Goal: Task Accomplishment & Management: Manage account settings

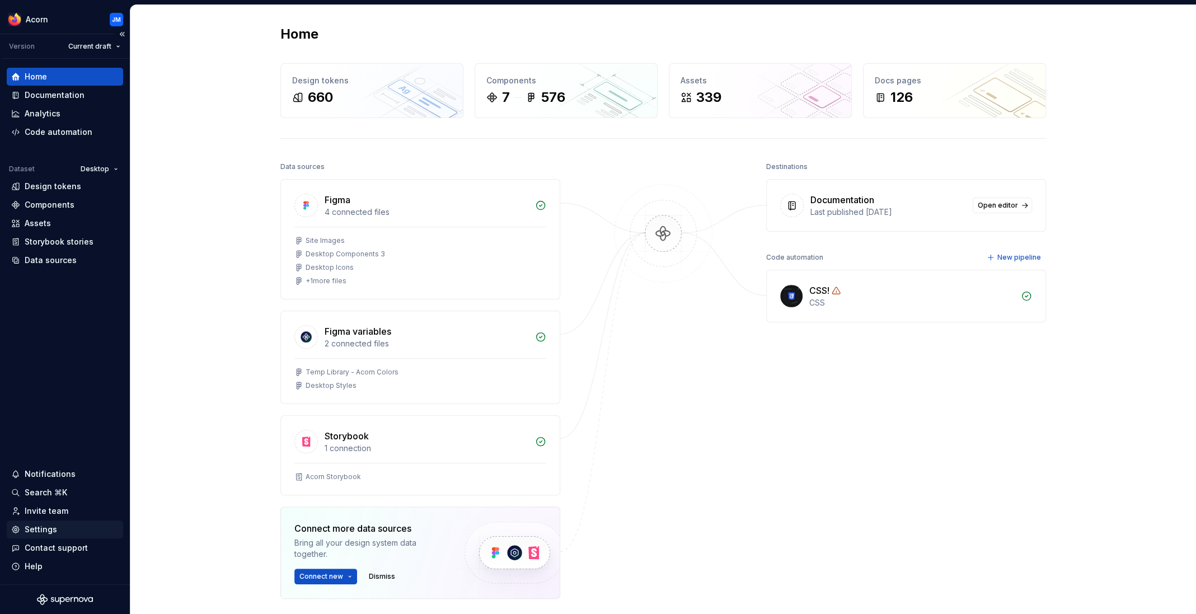
click at [45, 530] on div "Settings" at bounding box center [41, 529] width 32 height 11
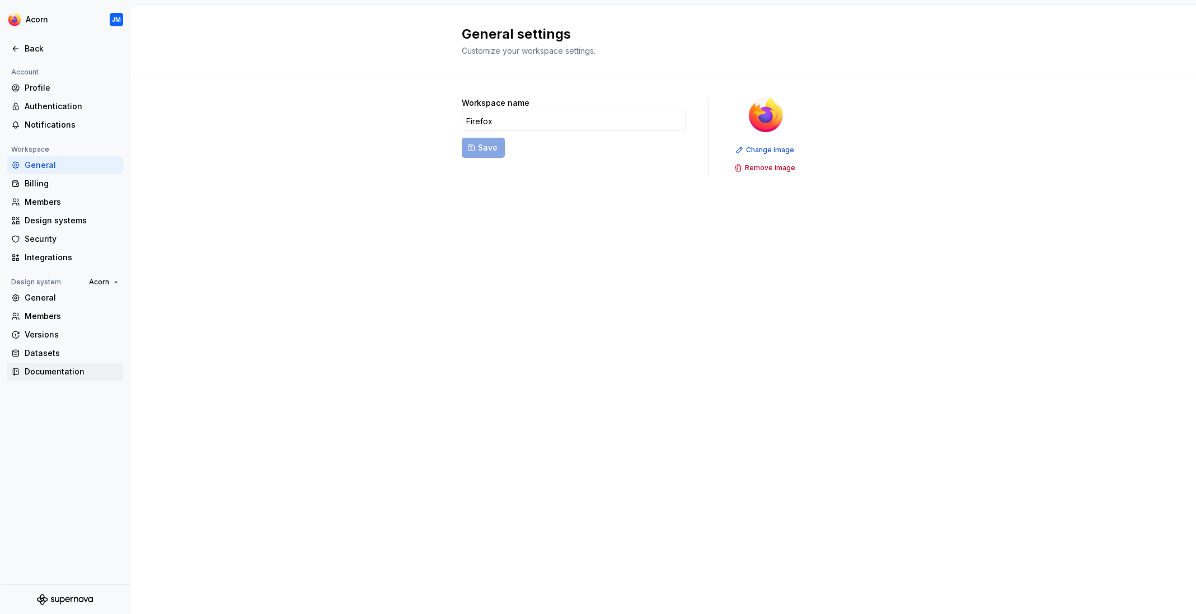
click at [42, 373] on div "Documentation" at bounding box center [72, 371] width 94 height 11
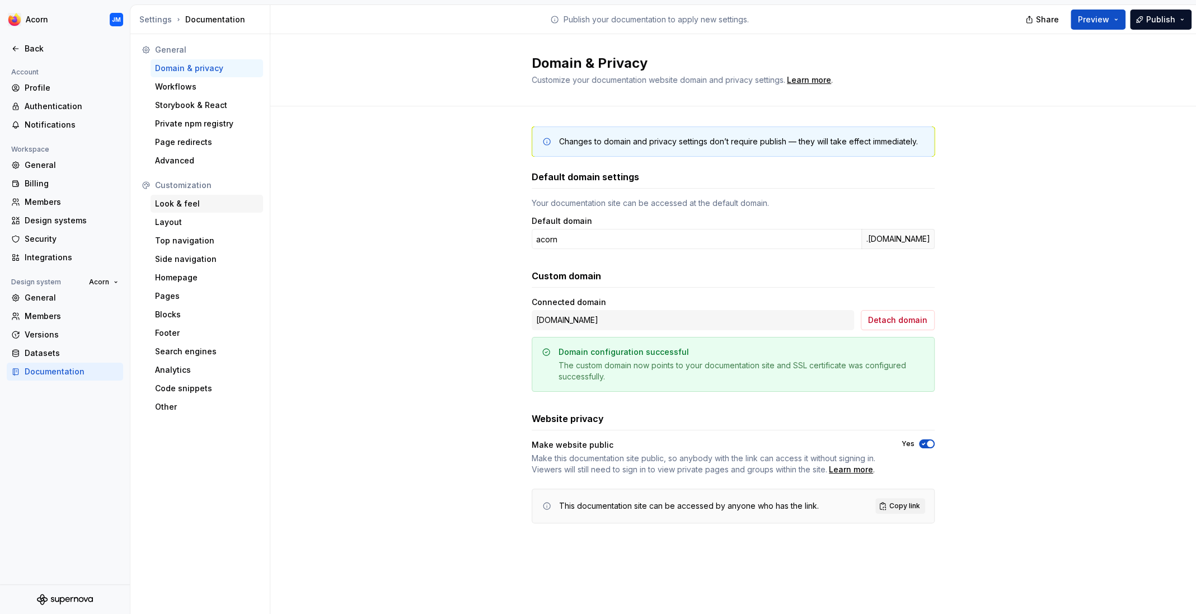
click at [176, 205] on div "Look & feel" at bounding box center [207, 203] width 104 height 11
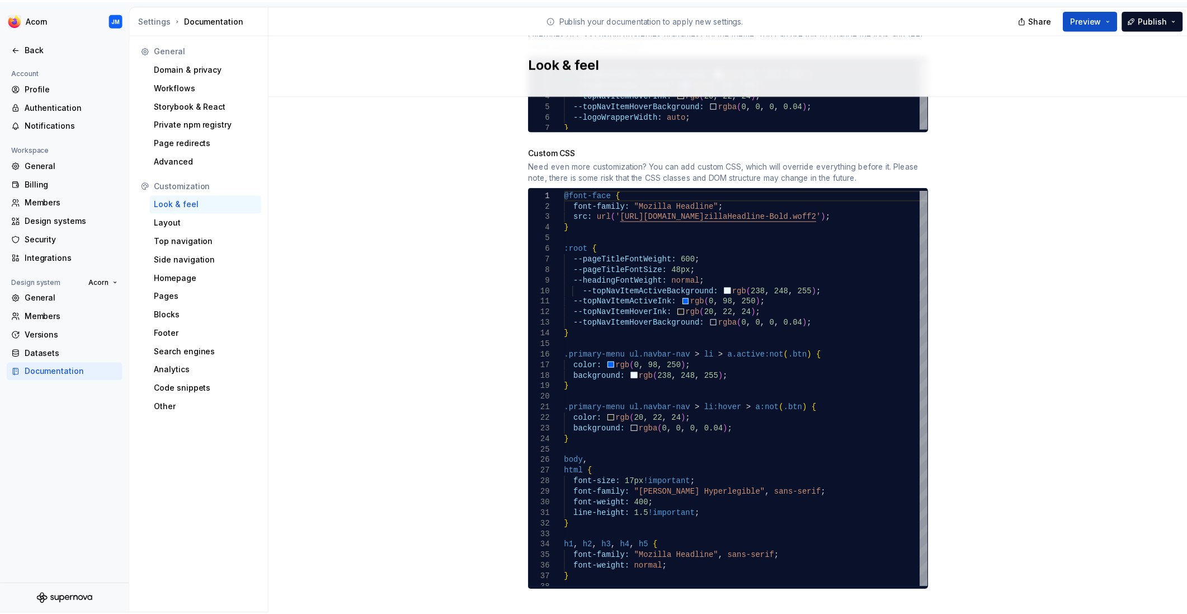
scroll to position [676, 0]
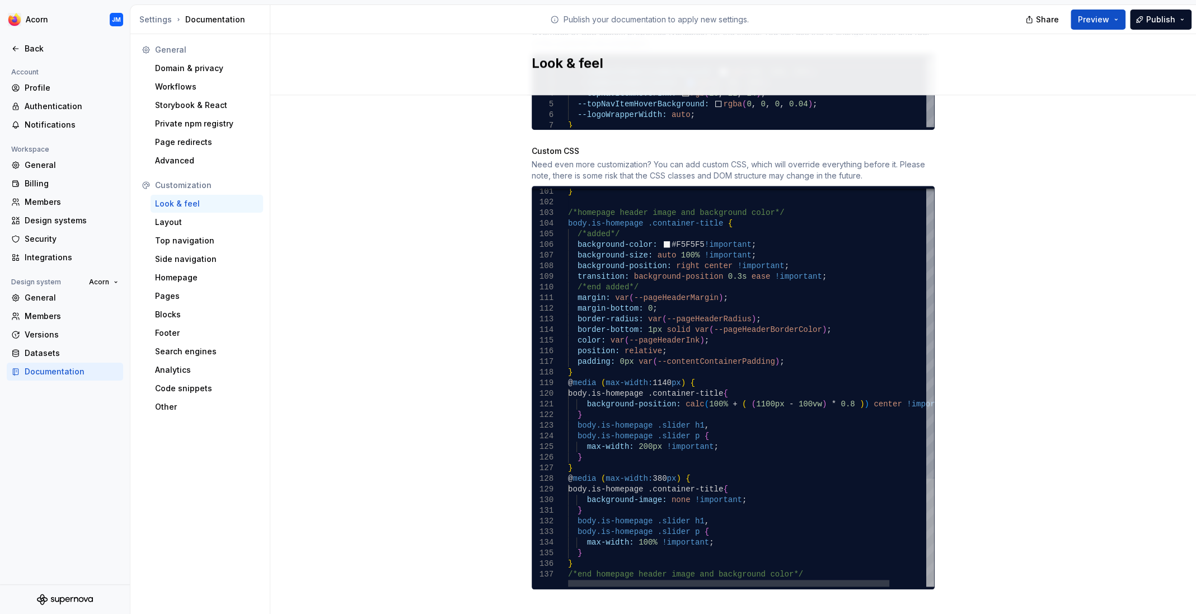
click at [926, 513] on div at bounding box center [930, 532] width 8 height 108
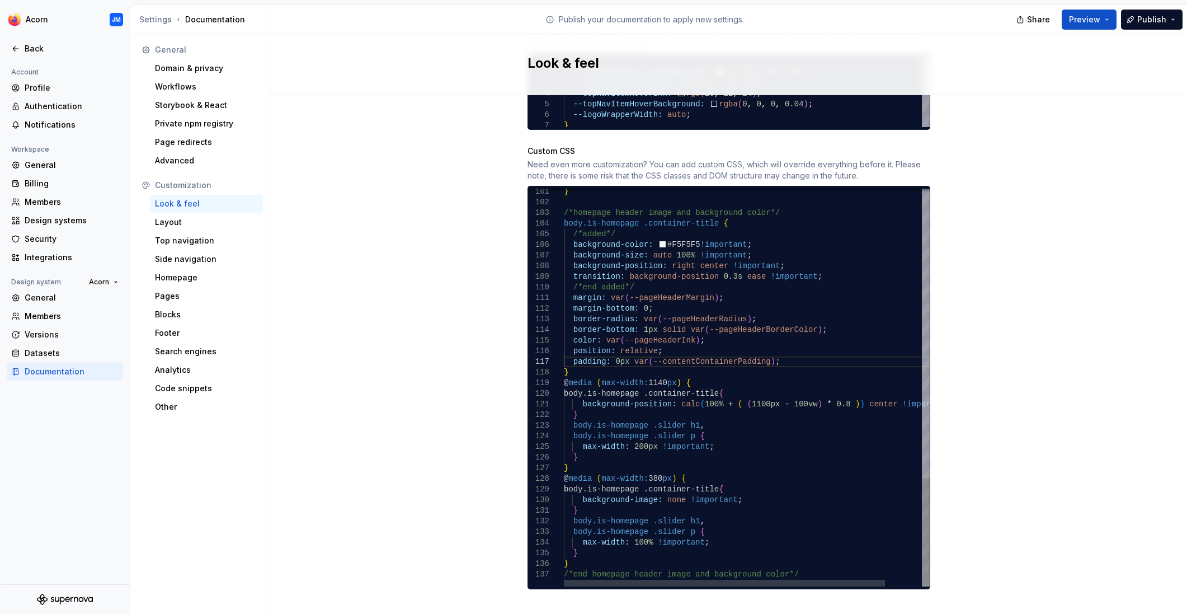
drag, startPoint x: 563, startPoint y: 191, endPoint x: 626, endPoint y: 227, distance: 72.2
click at [626, 232] on div "101 102 103 104 105 106 107 108 109 110 111 112 113 114 115 116 117 118 119 120…" at bounding box center [729, 388] width 402 height 398
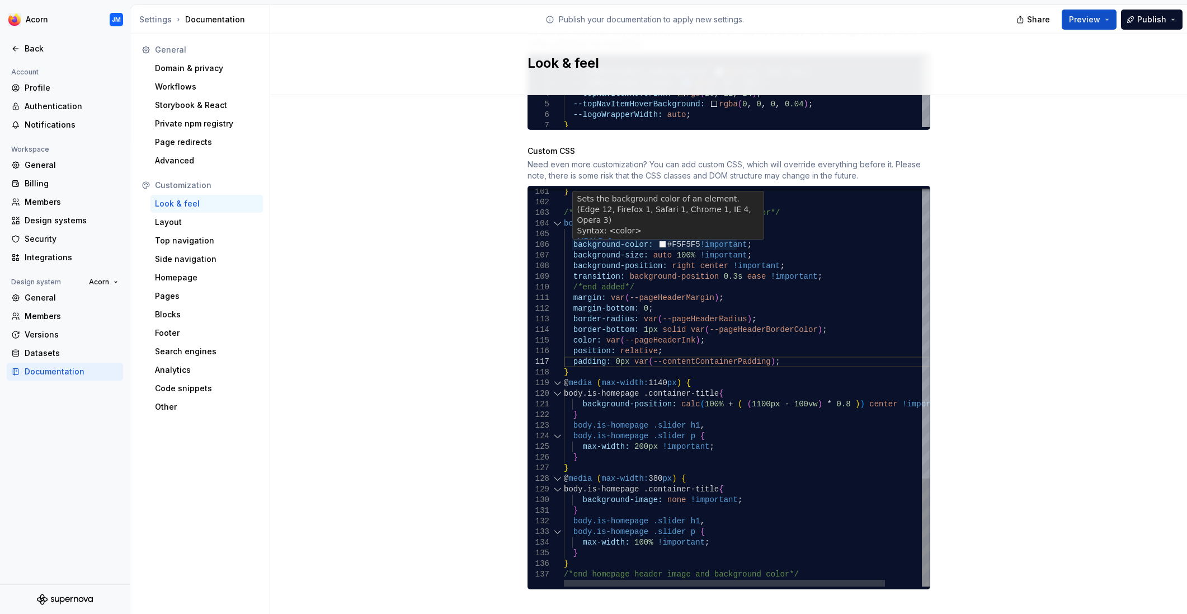
click at [562, 197] on div "102" at bounding box center [546, 202] width 36 height 11
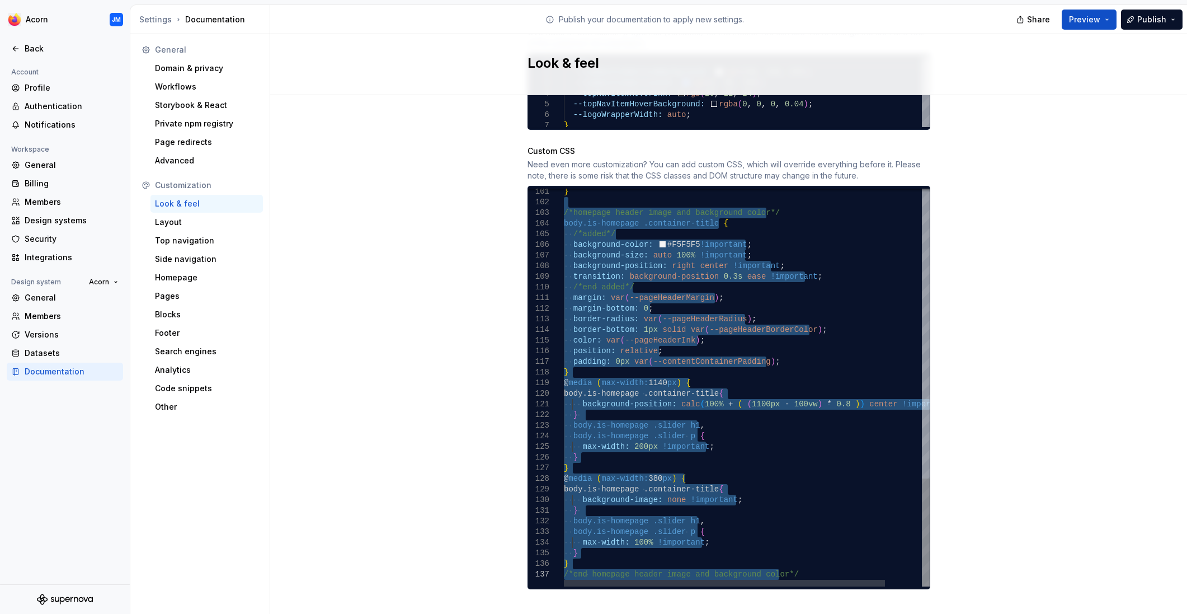
drag, startPoint x: 565, startPoint y: 190, endPoint x: 847, endPoint y: 628, distance: 521.2
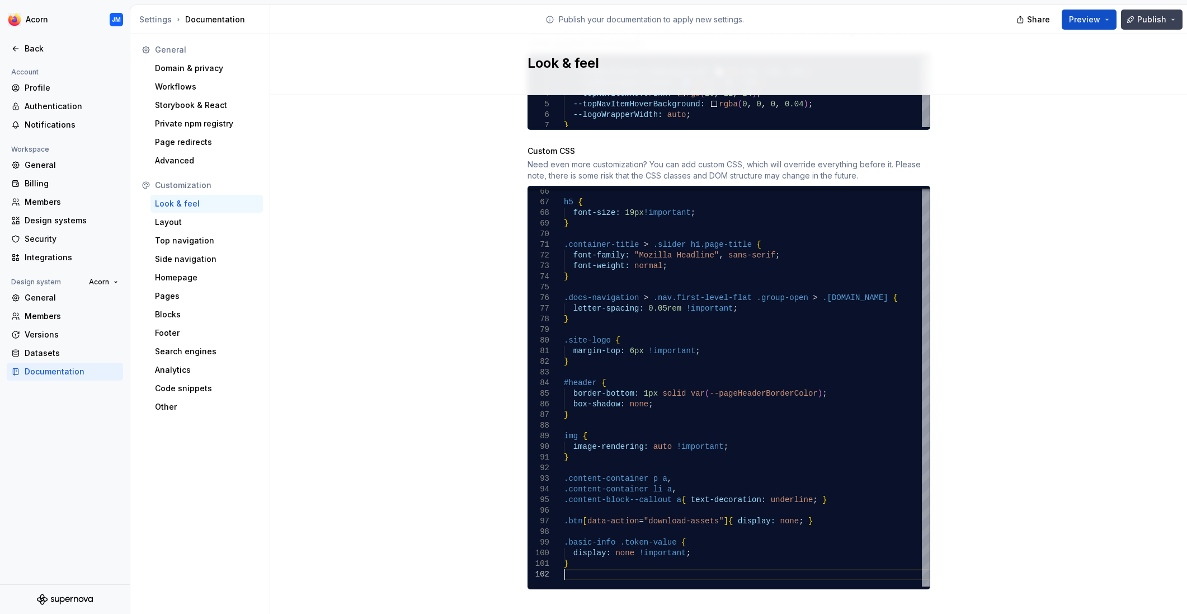
click at [1148, 20] on span "Publish" at bounding box center [1151, 19] width 29 height 11
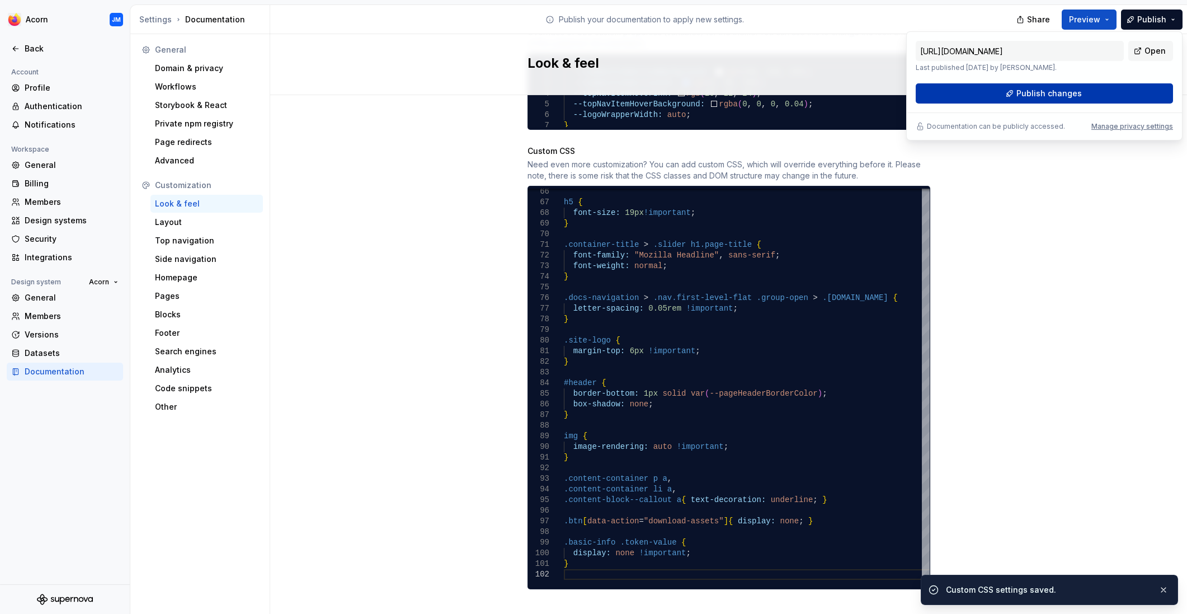
click at [1064, 95] on span "Publish changes" at bounding box center [1049, 93] width 65 height 11
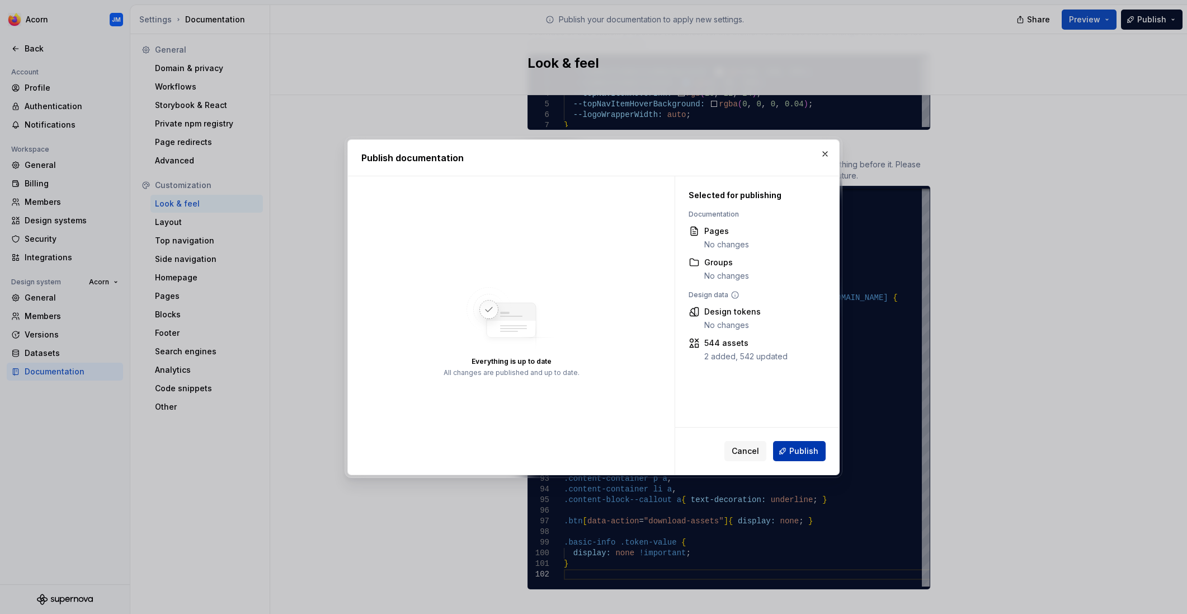
click at [800, 453] on span "Publish" at bounding box center [803, 450] width 29 height 11
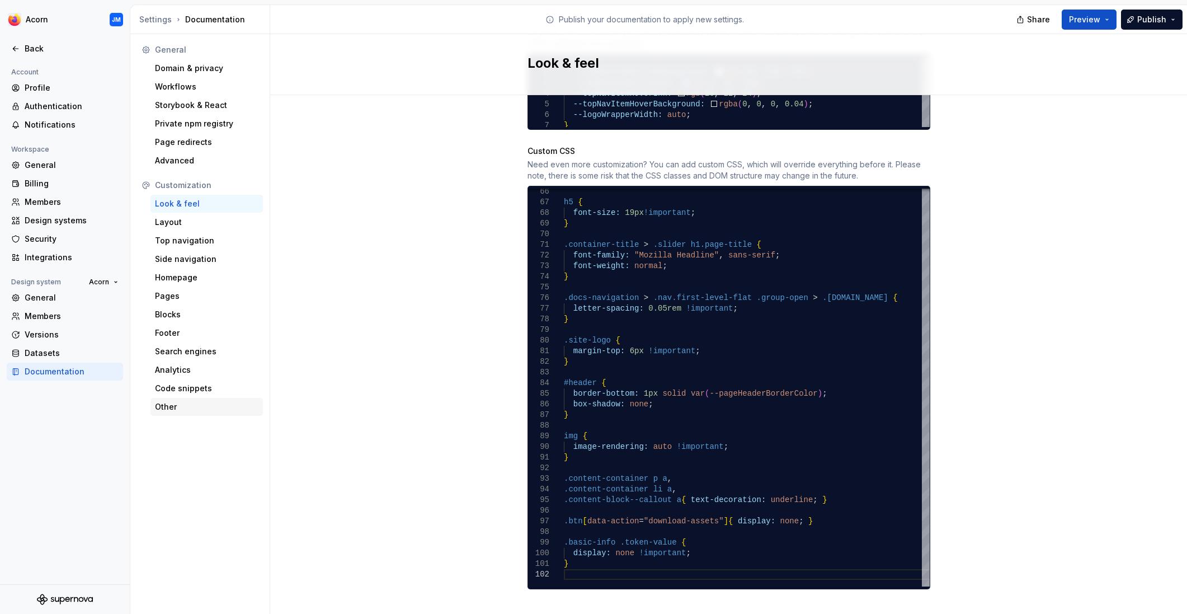
click at [170, 408] on div "Other" at bounding box center [207, 406] width 104 height 11
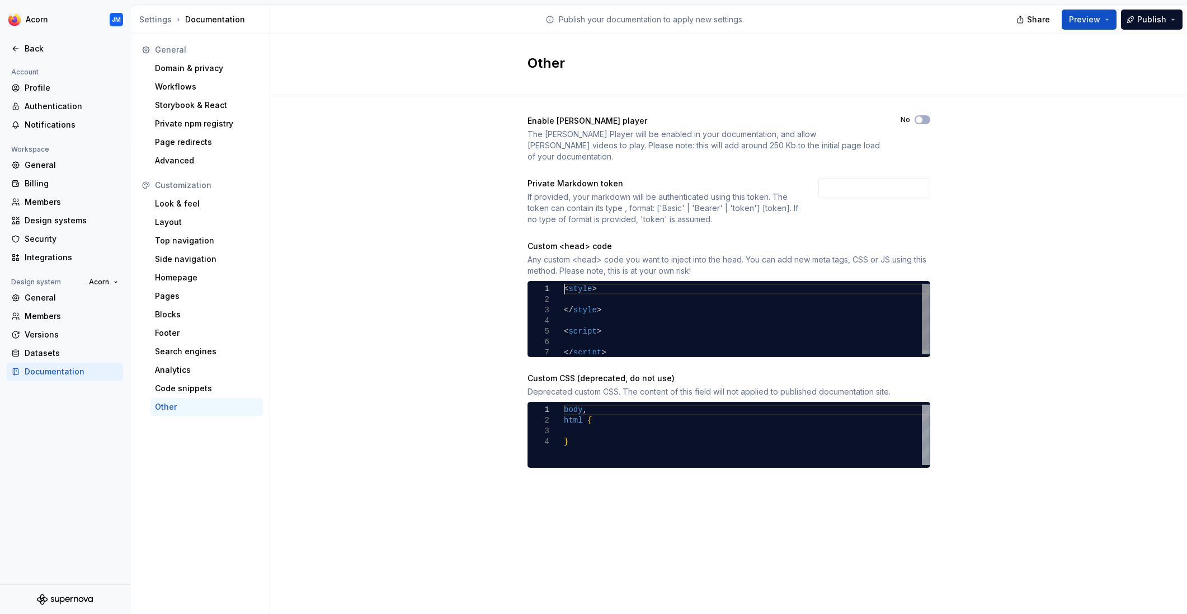
click at [579, 286] on div "< style > </ style > < script > </ script >" at bounding box center [747, 321] width 366 height 74
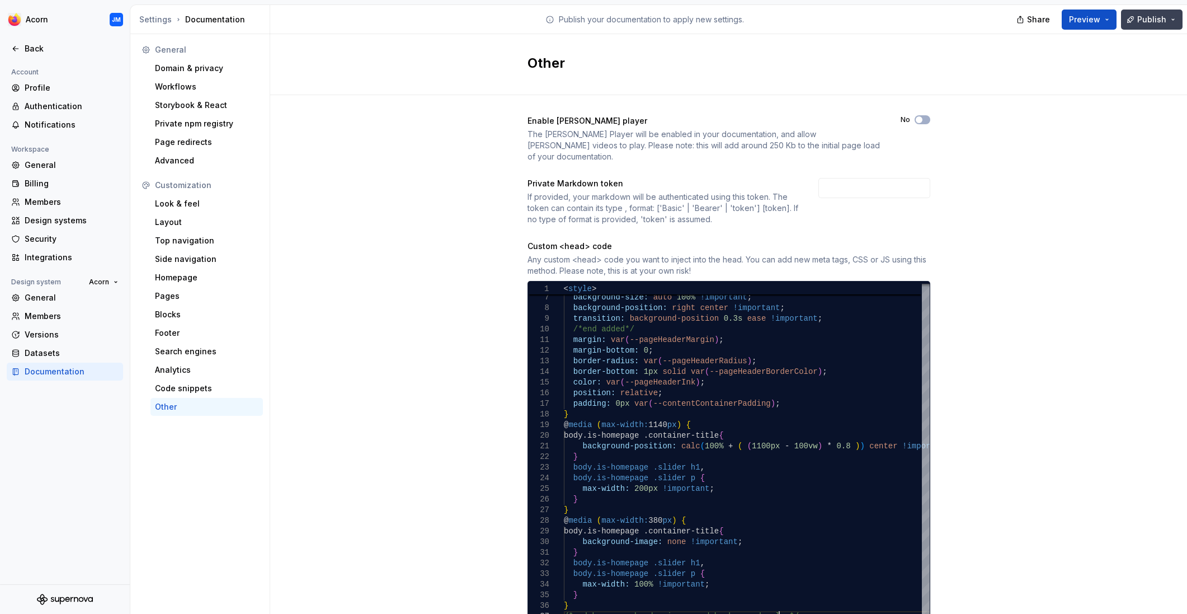
click at [1147, 22] on span "Publish" at bounding box center [1151, 19] width 29 height 11
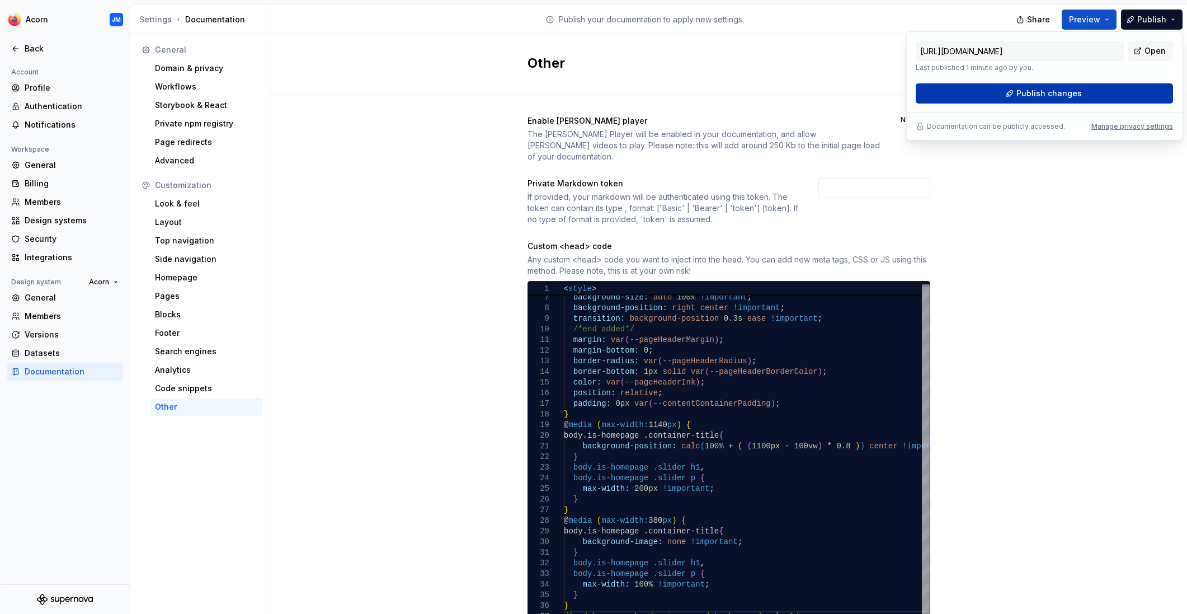
click at [1099, 91] on button "Publish changes" at bounding box center [1044, 93] width 257 height 20
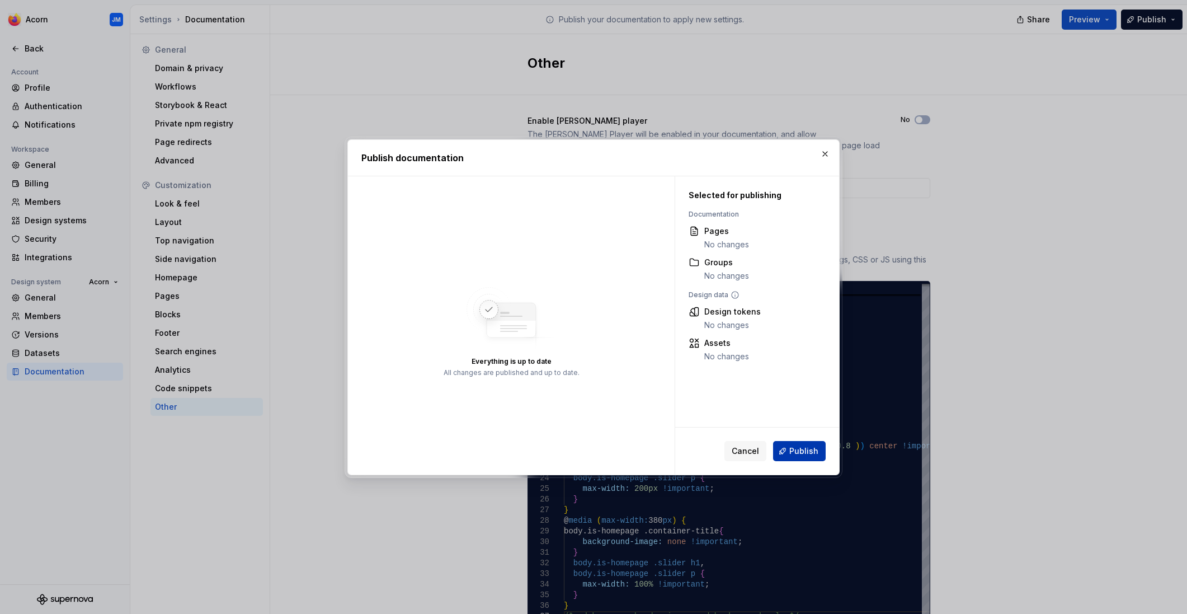
click at [802, 454] on span "Publish" at bounding box center [803, 450] width 29 height 11
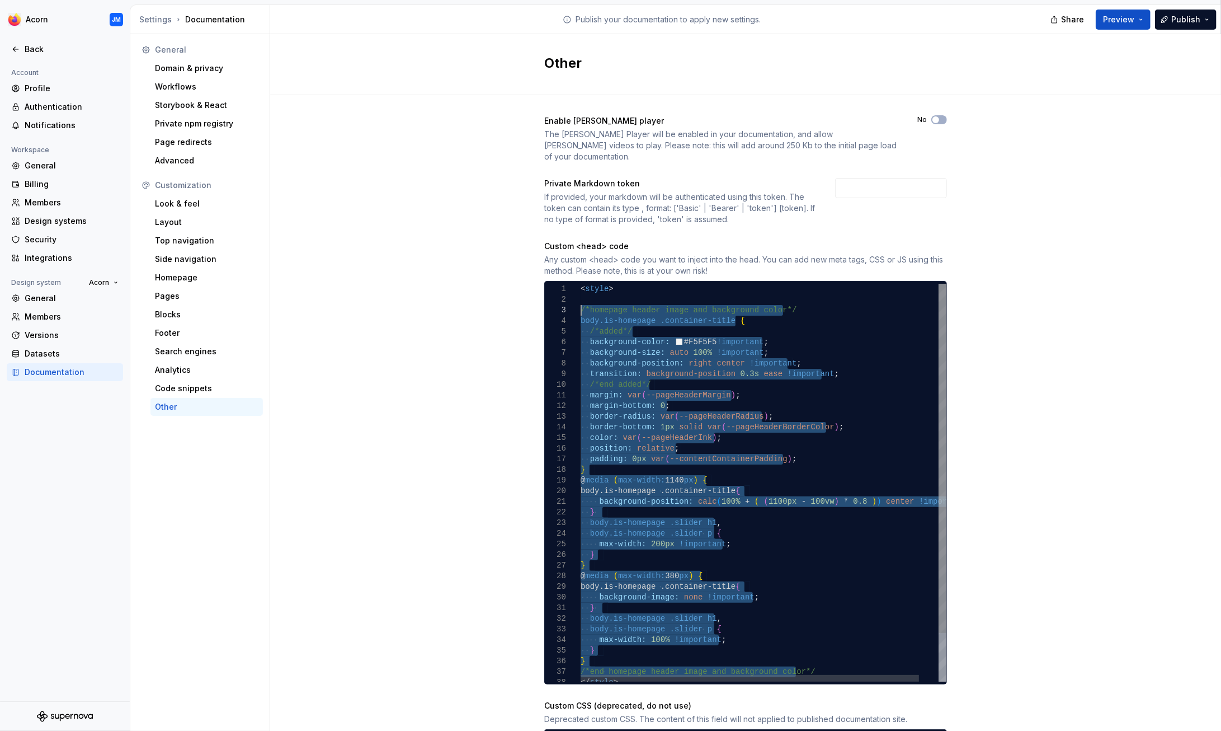
drag, startPoint x: 801, startPoint y: 606, endPoint x: 565, endPoint y: 296, distance: 390.1
click at [581, 296] on div "body.is-homepage .slider p { max-width: 100% !important ; } } /*end homepage he…" at bounding box center [774, 510] width 387 height 453
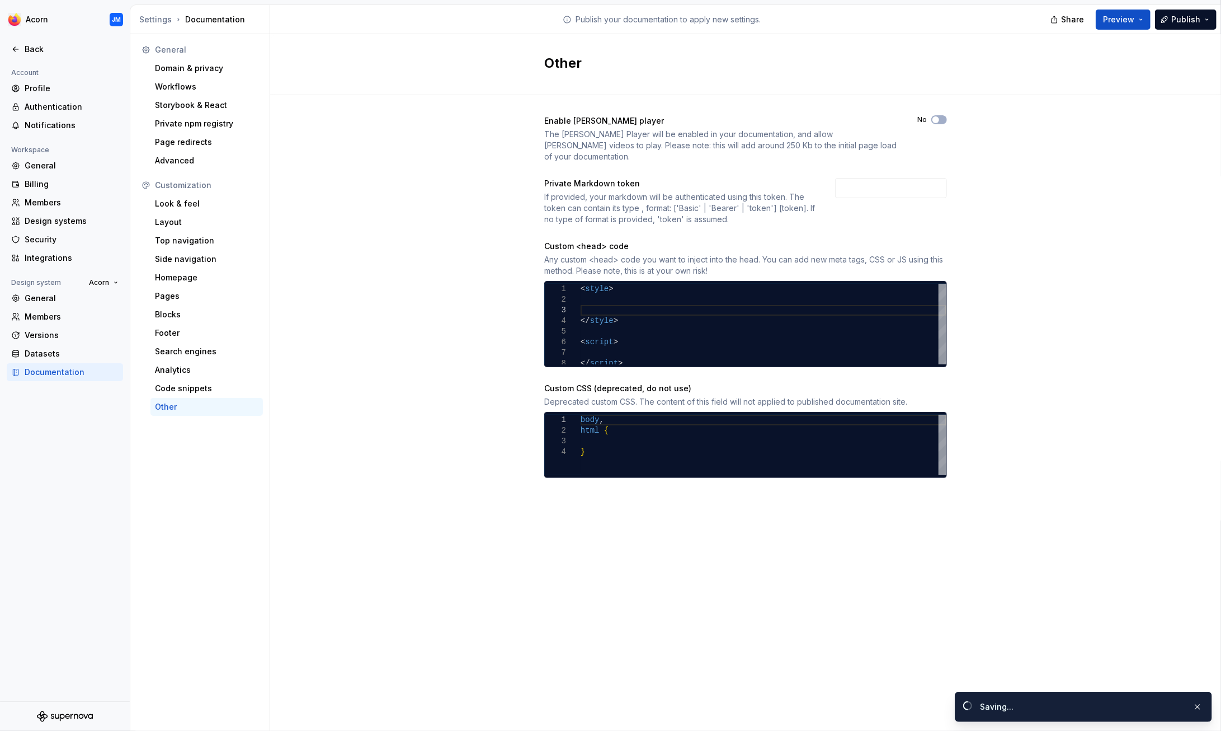
click at [447, 300] on div "Enable [PERSON_NAME] player The [PERSON_NAME] Player will be enabled in your do…" at bounding box center [745, 307] width 951 height 425
click at [186, 202] on div "Look & feel" at bounding box center [207, 203] width 104 height 11
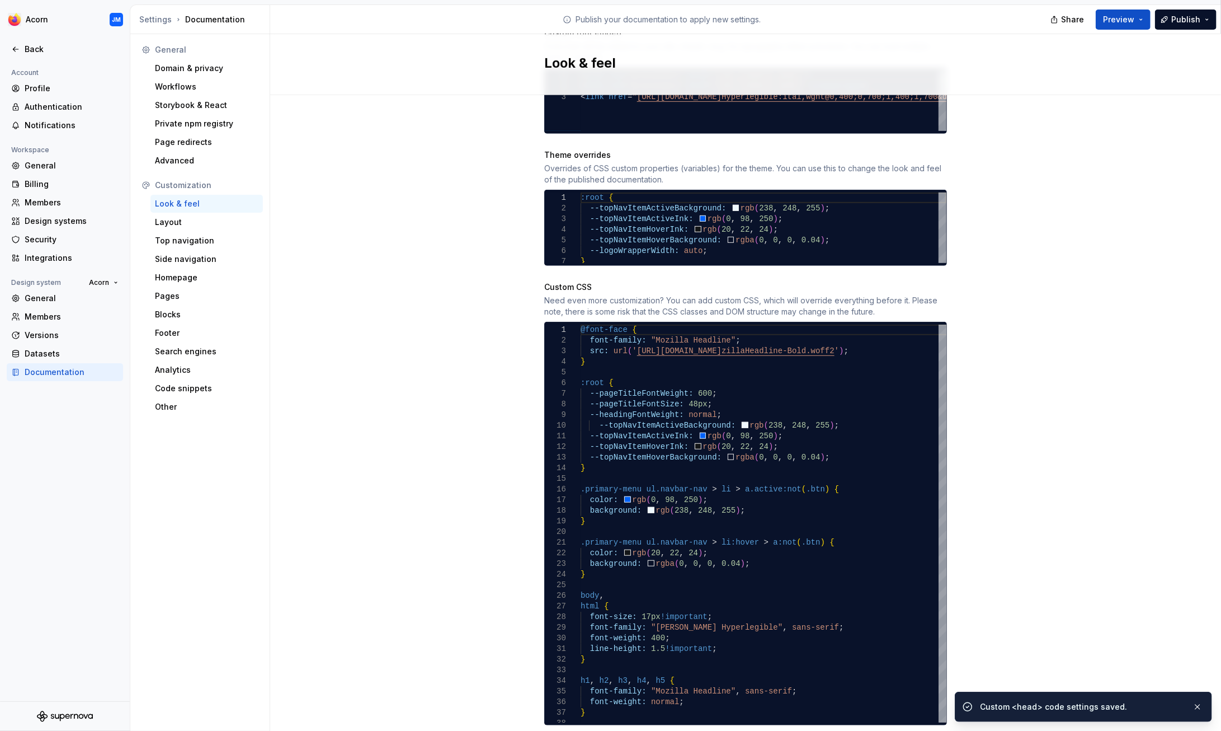
scroll to position [560, 0]
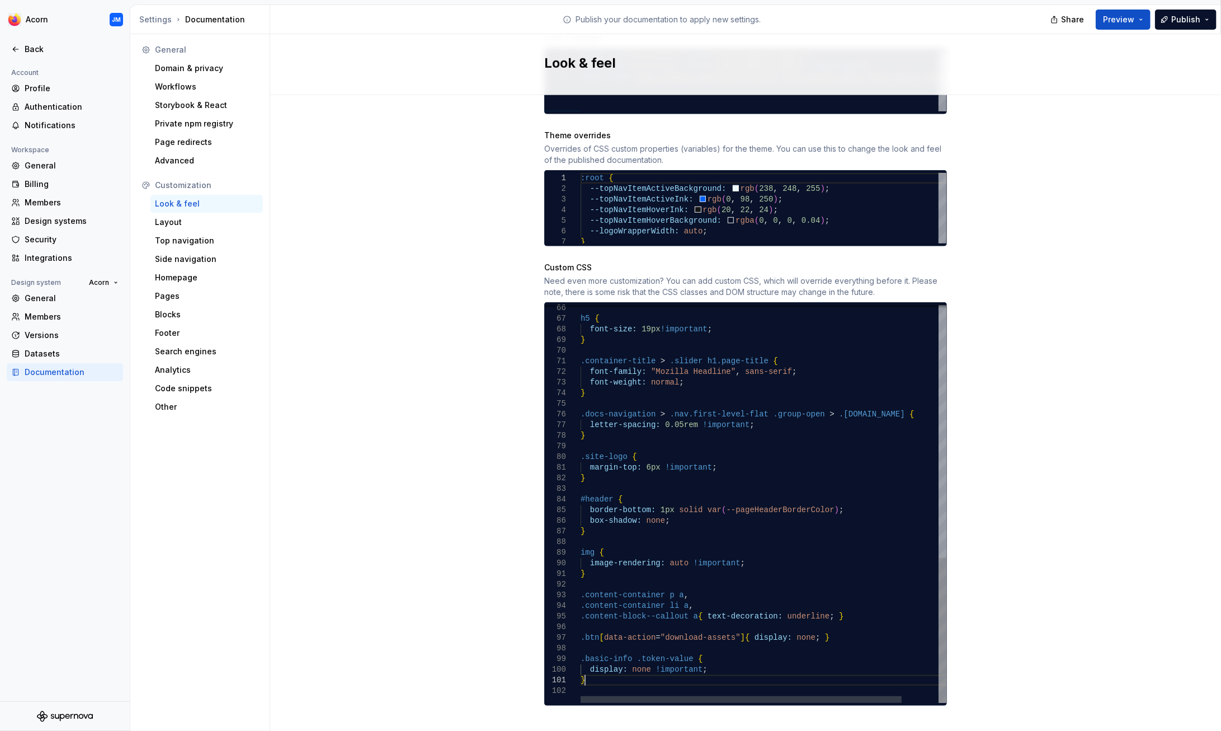
click at [596, 613] on div "h5 { font-size: 19px !important ; } .container-title > .slider h1.page-title { …" at bounding box center [785, 157] width 408 height 1091
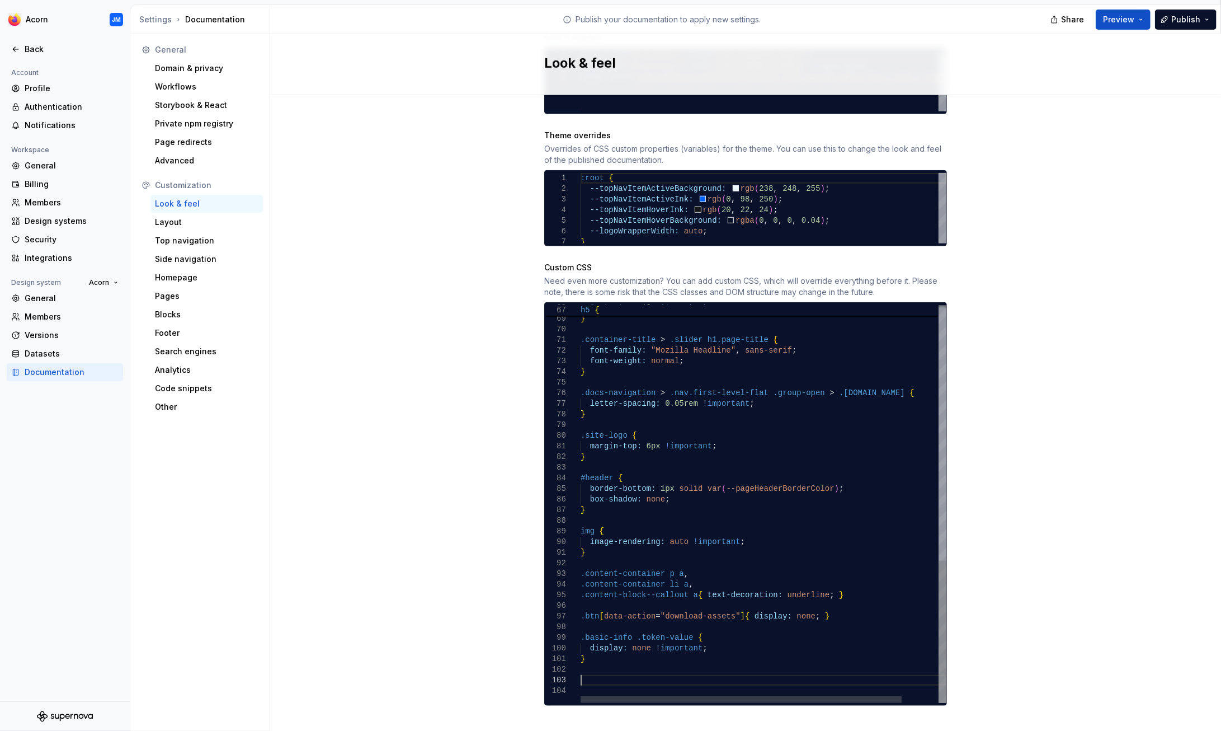
scroll to position [22, 0]
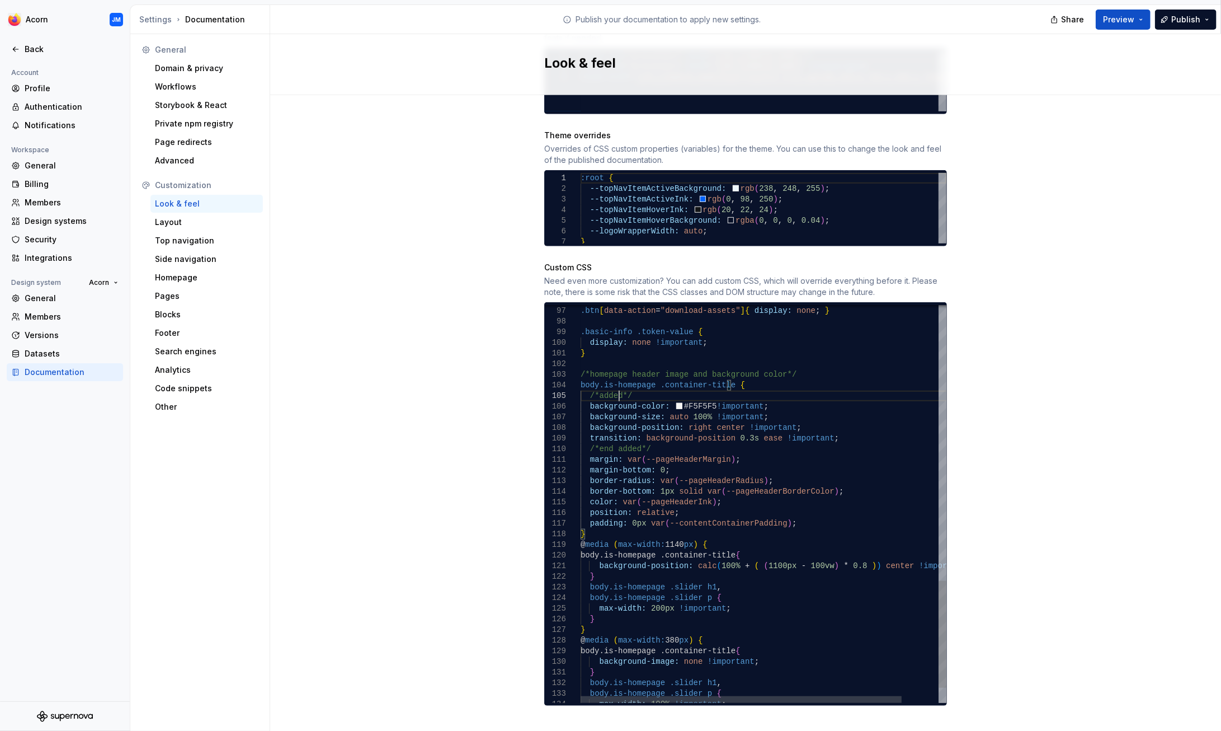
click at [620, 384] on div "/*homepage header image and background color*/ body.is-homepage .container-titl…" at bounding box center [785, 22] width 408 height 1474
click at [1187, 21] on span "Publish" at bounding box center [1186, 19] width 29 height 11
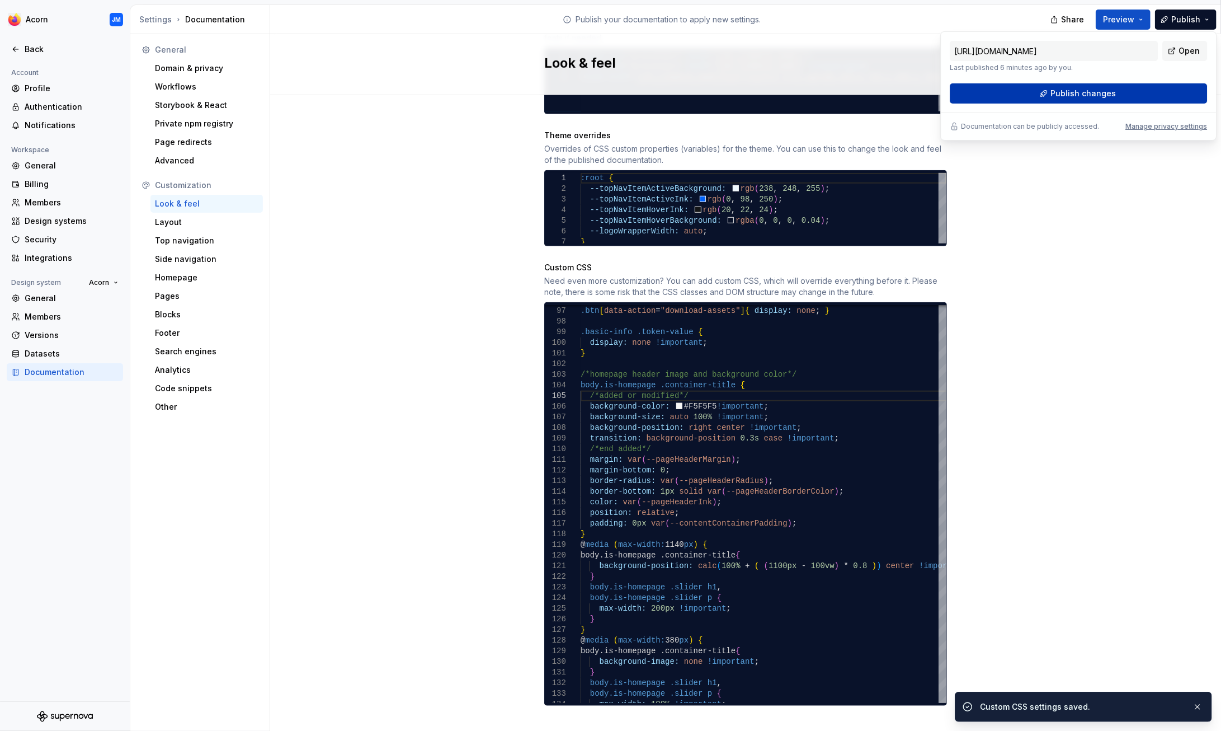
click at [1116, 92] on button "Publish changes" at bounding box center [1078, 93] width 257 height 20
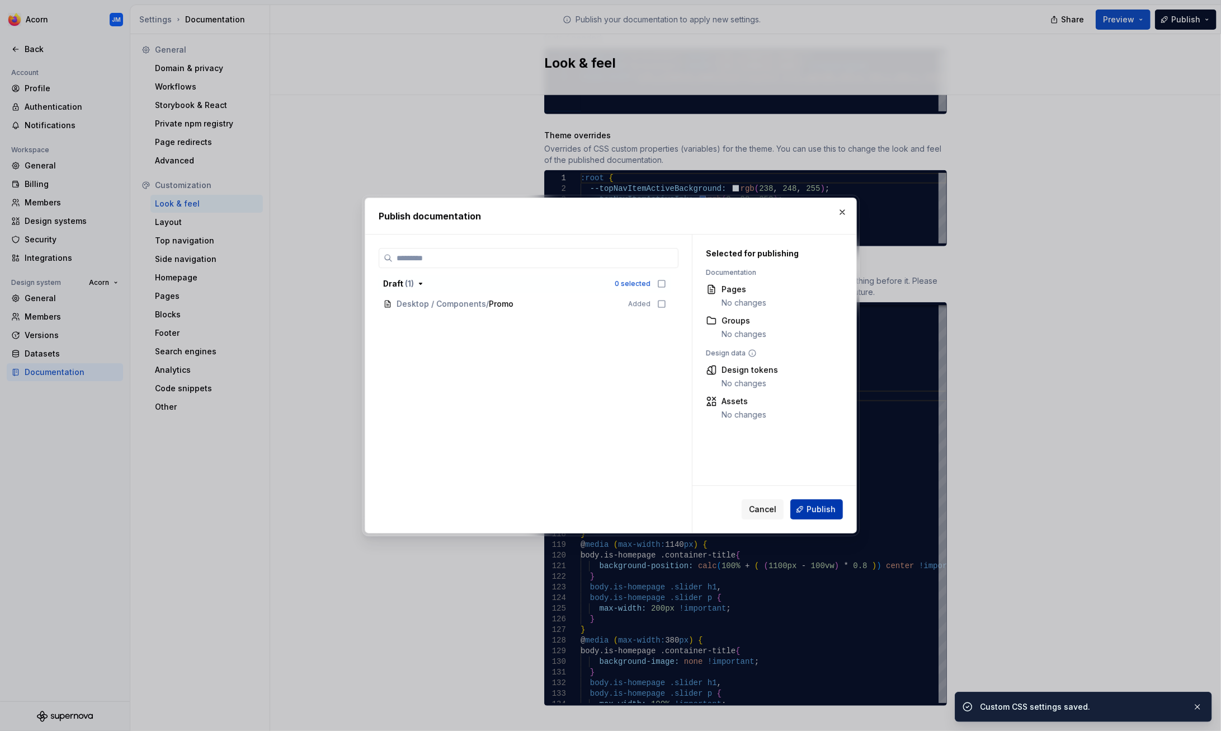
click at [823, 510] on span "Publish" at bounding box center [821, 509] width 29 height 11
